Goal: Information Seeking & Learning: Learn about a topic

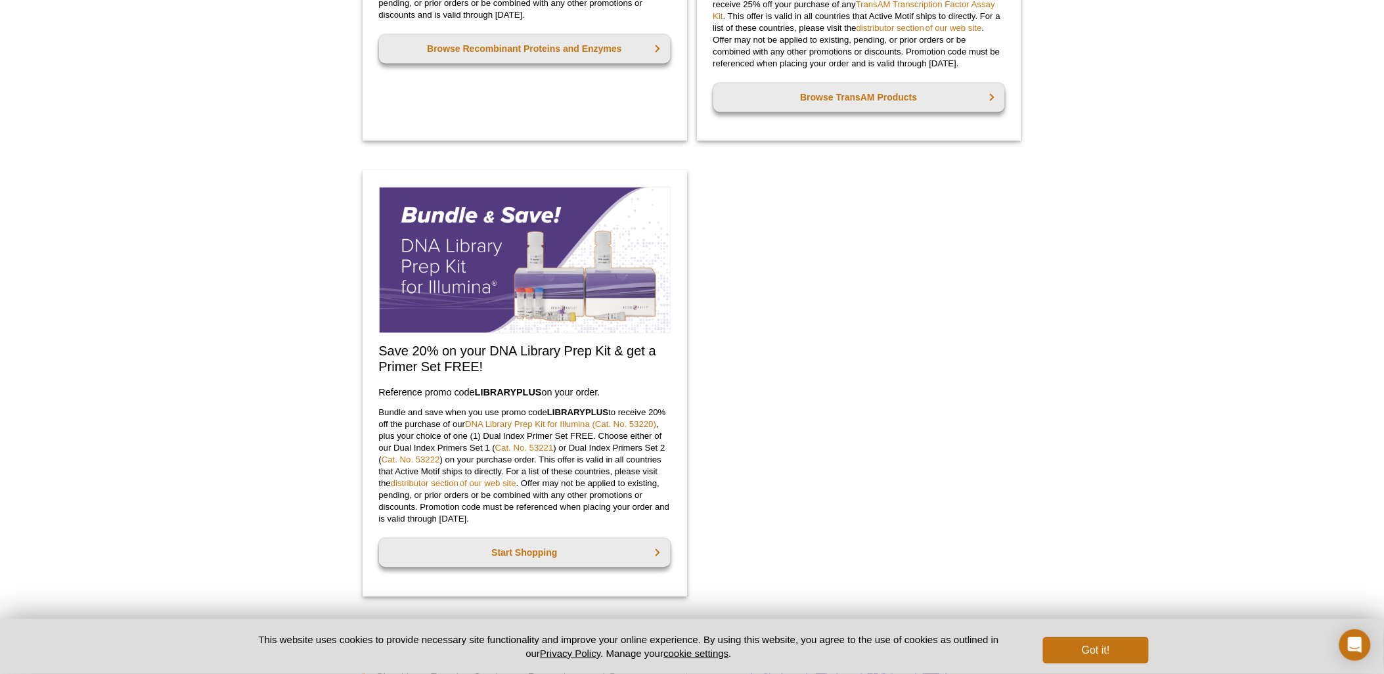
scroll to position [941, 0]
click at [564, 419] on link "DNA Library Prep Kit for Illumina (Cat. No. 53220)" at bounding box center [560, 423] width 191 height 10
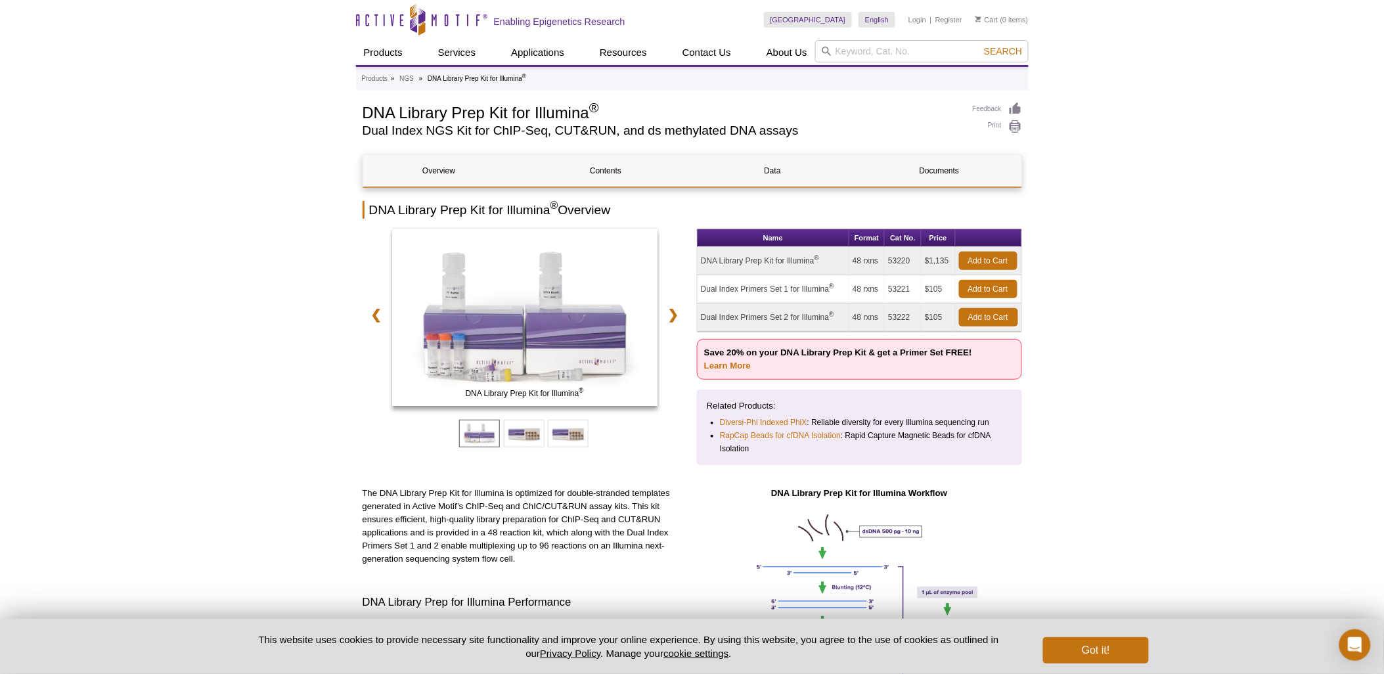
scroll to position [11, 0]
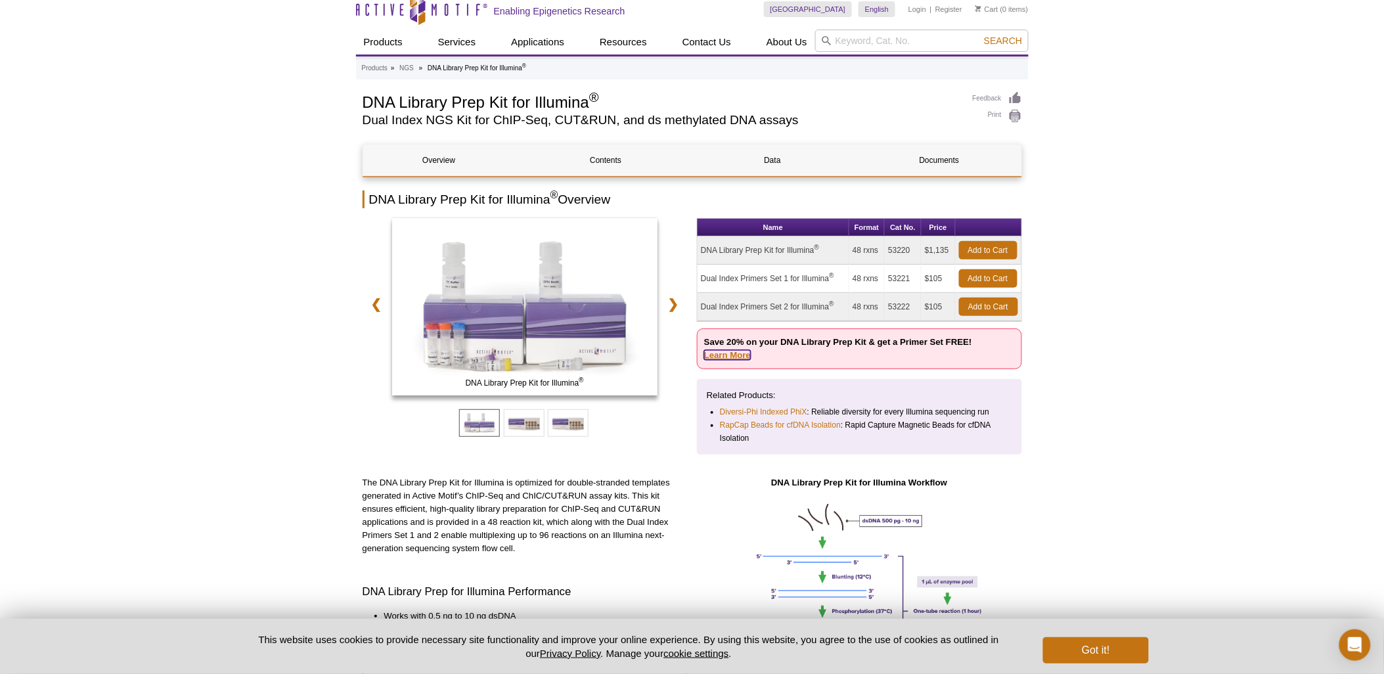
click at [733, 351] on link "Learn More" at bounding box center [727, 355] width 47 height 10
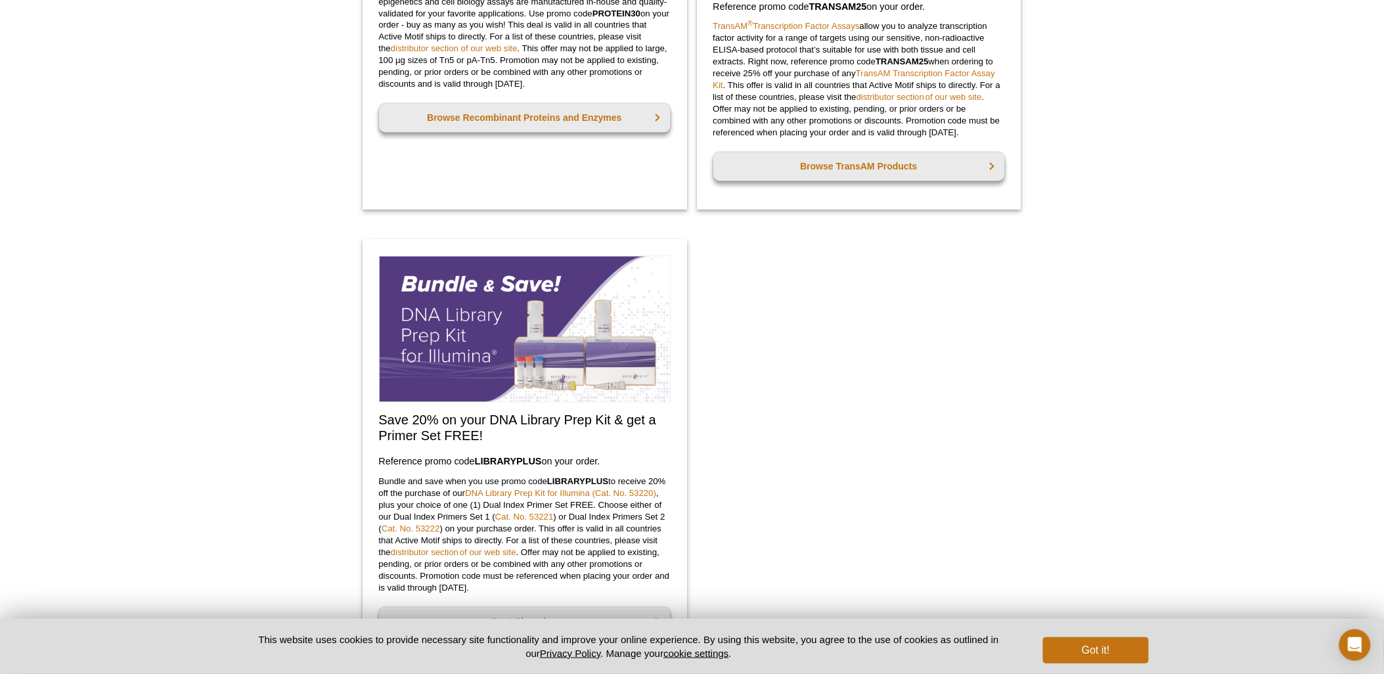
scroll to position [874, 0]
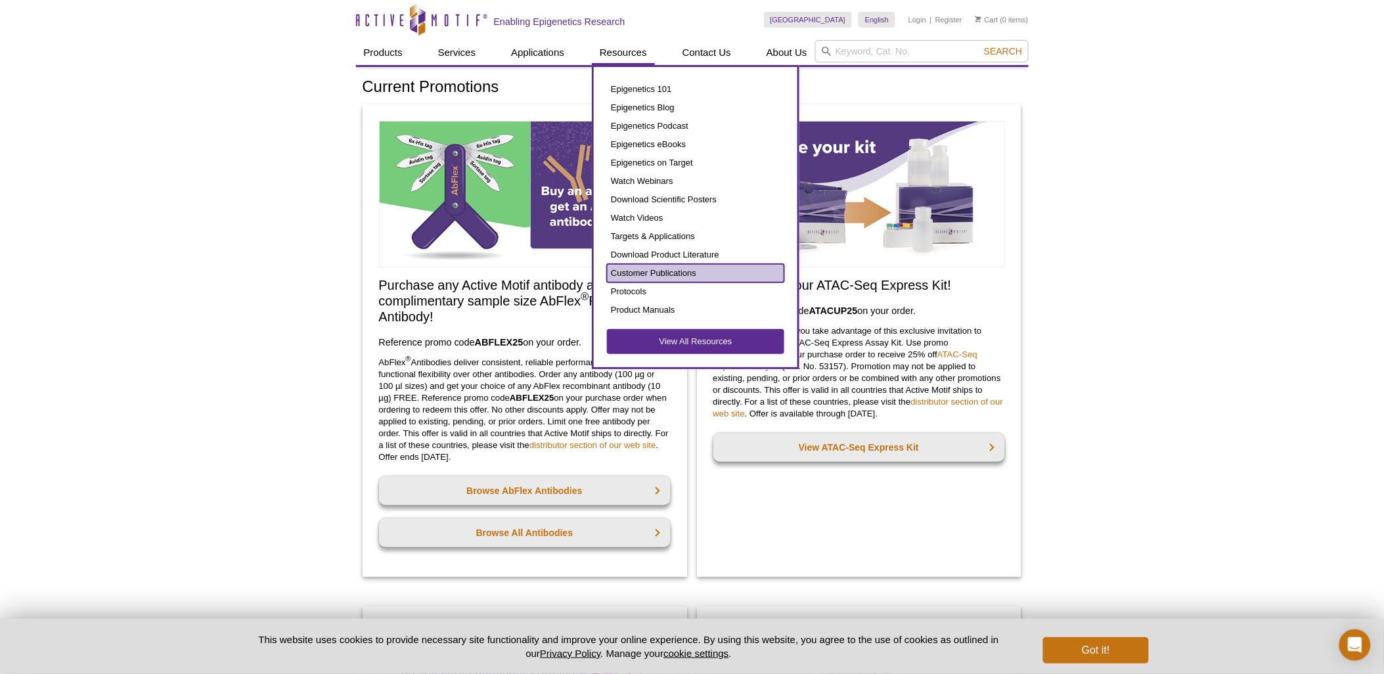
click at [677, 268] on link "Customer Publications" at bounding box center [695, 273] width 177 height 18
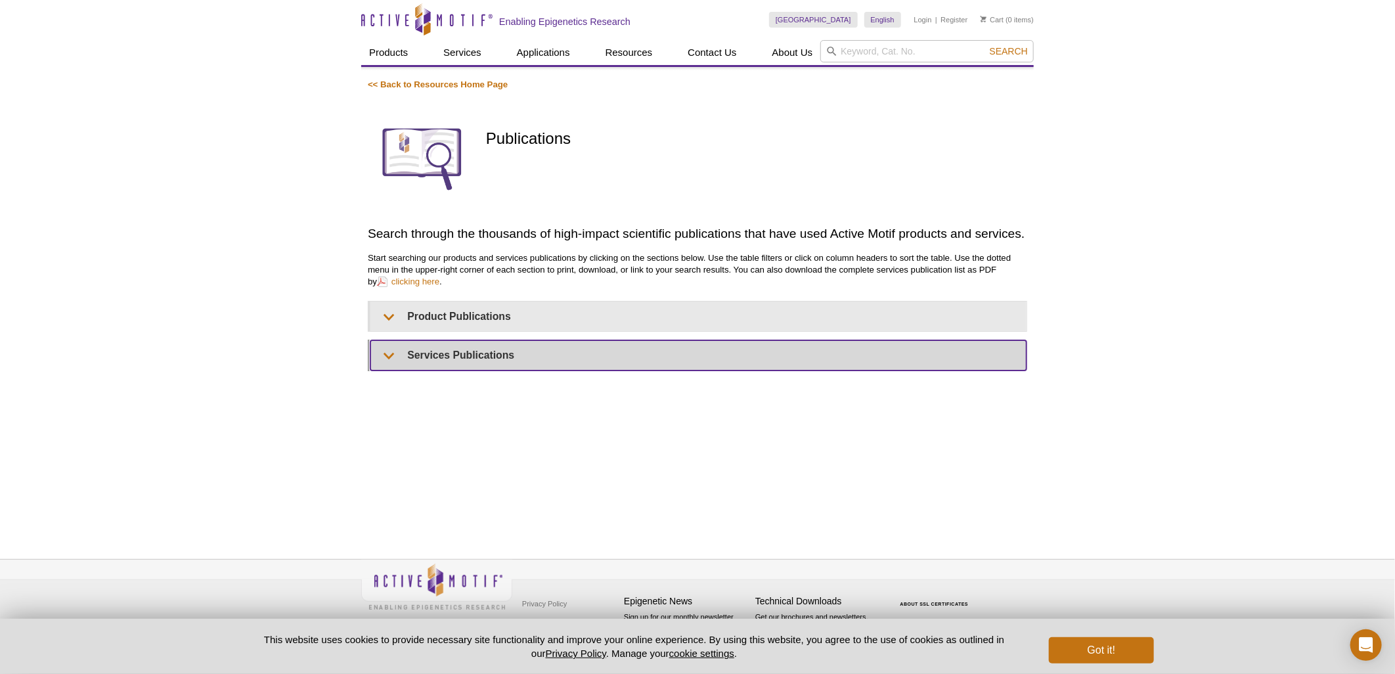
click at [382, 359] on summary "Services Publications" at bounding box center [699, 355] width 656 height 30
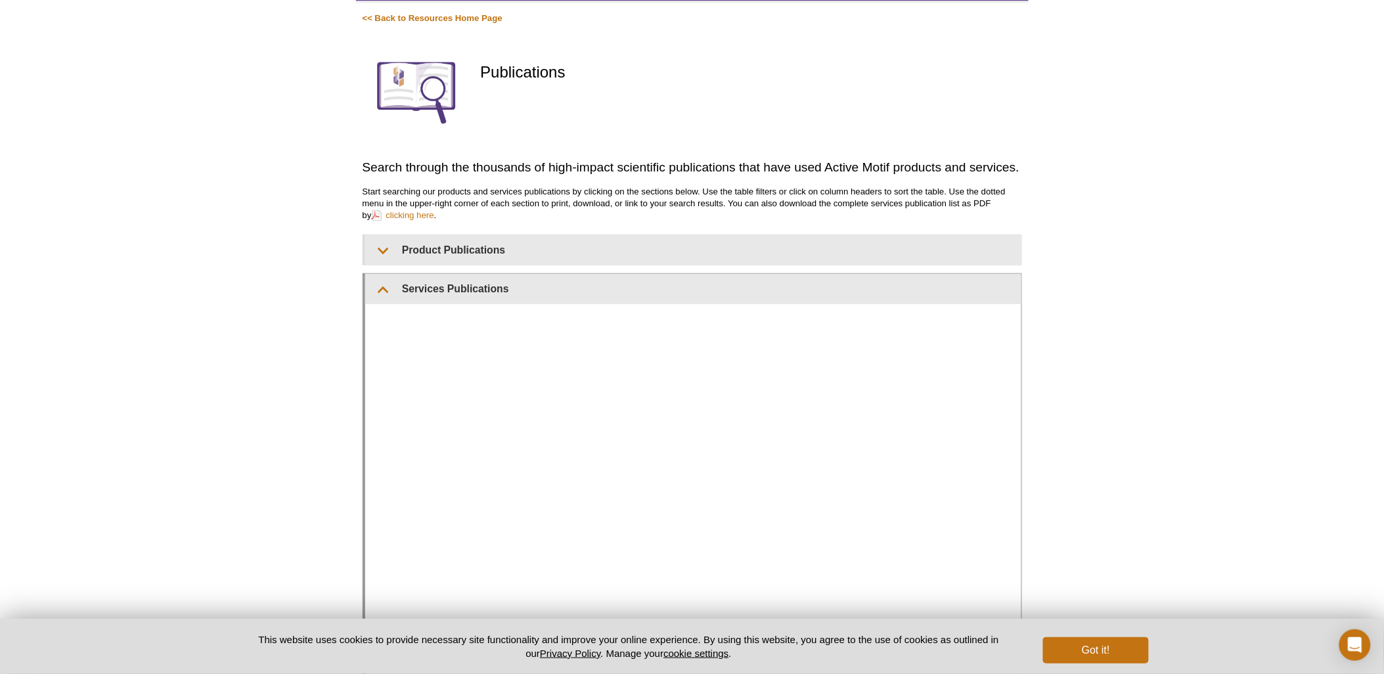
scroll to position [100, 0]
click at [261, 478] on div "Active Motif Logo Enabling Epigenetics Research 0 Search Skip to content Active…" at bounding box center [692, 473] width 1384 height 1080
